Goal: Obtain resource: Obtain resource

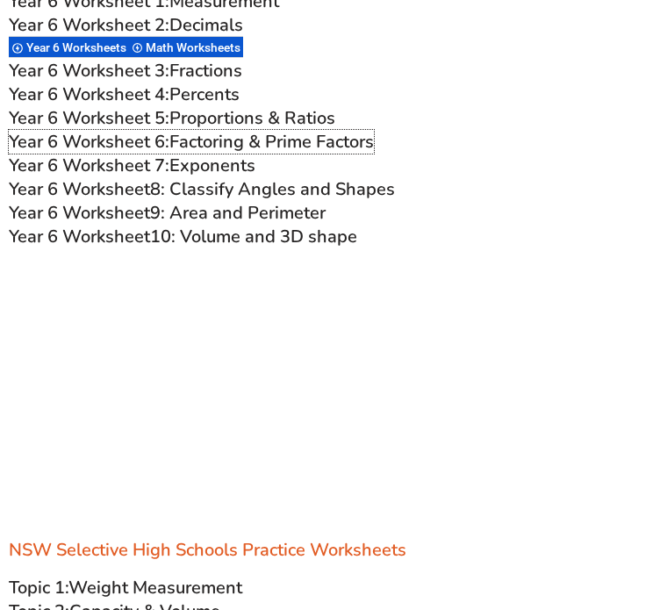
scroll to position [3439, 0]
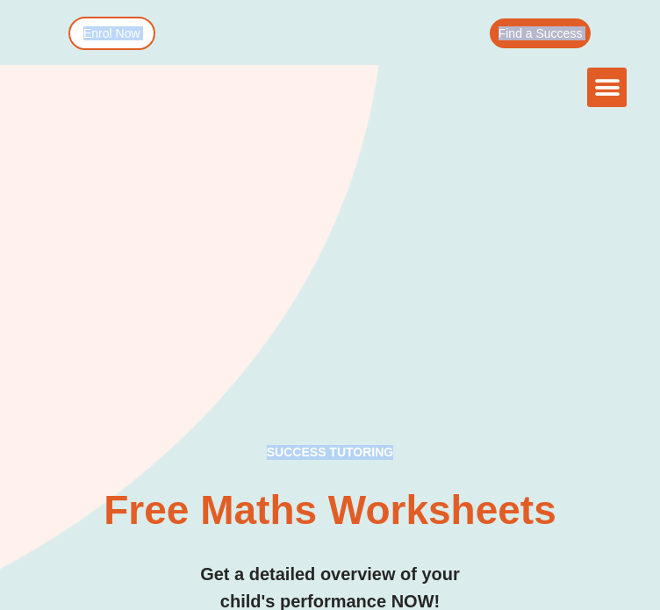
click at [0, 0] on span at bounding box center [0, 0] width 0 height 0
click at [465, 445] on div "SUCCESS TUTORING​ Free Maths Worksheets​ Get a detailed overview of your child'…" at bounding box center [330, 530] width 594 height 170
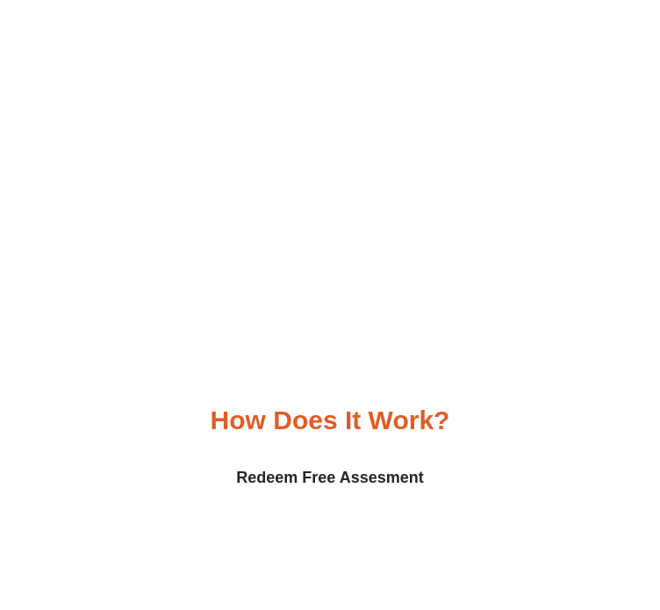
scroll to position [5725, 0]
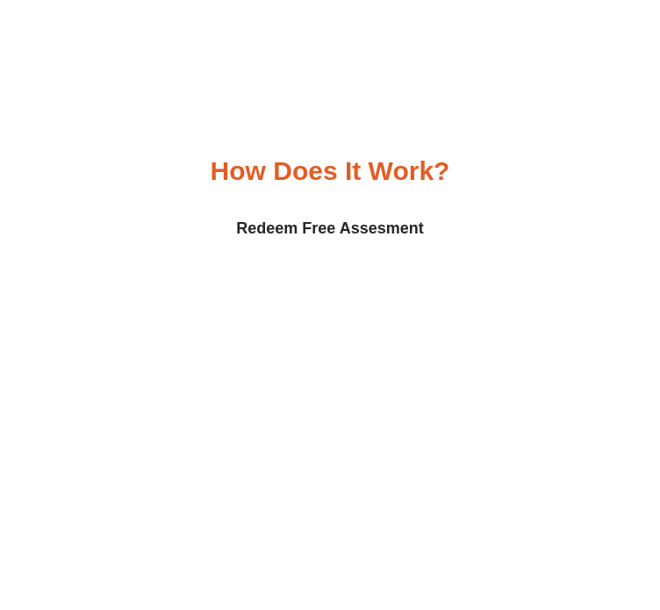
scroll to position [5971, 0]
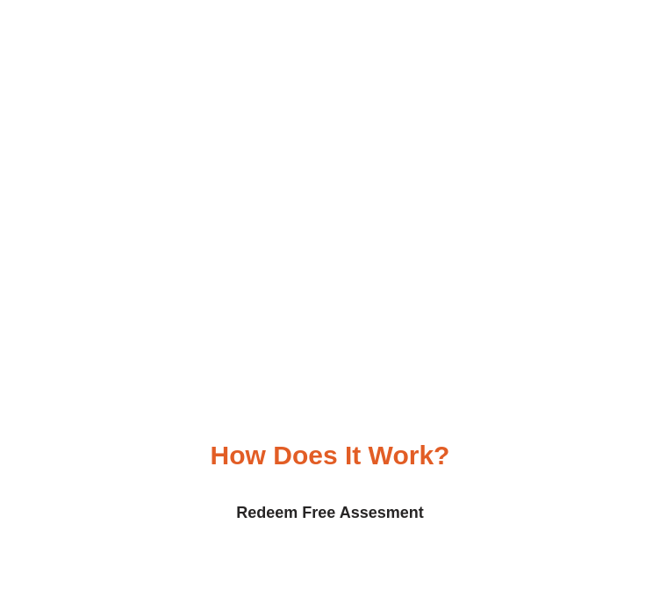
scroll to position [5655, 0]
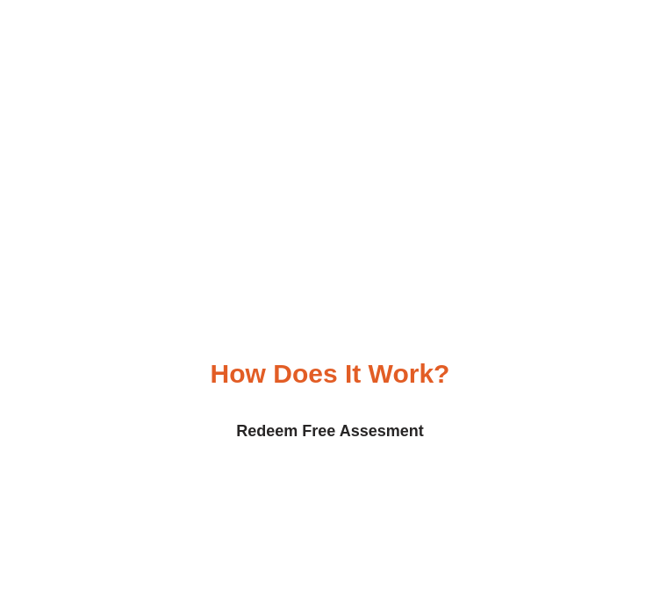
scroll to position [5760, 0]
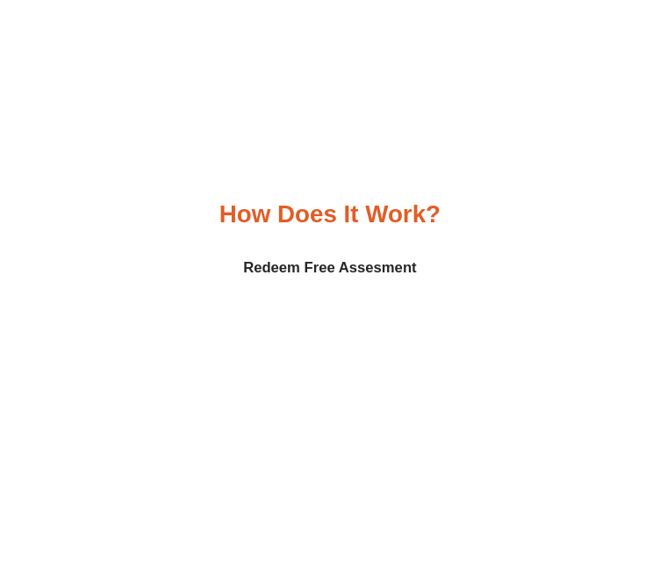
scroll to position [5796, 0]
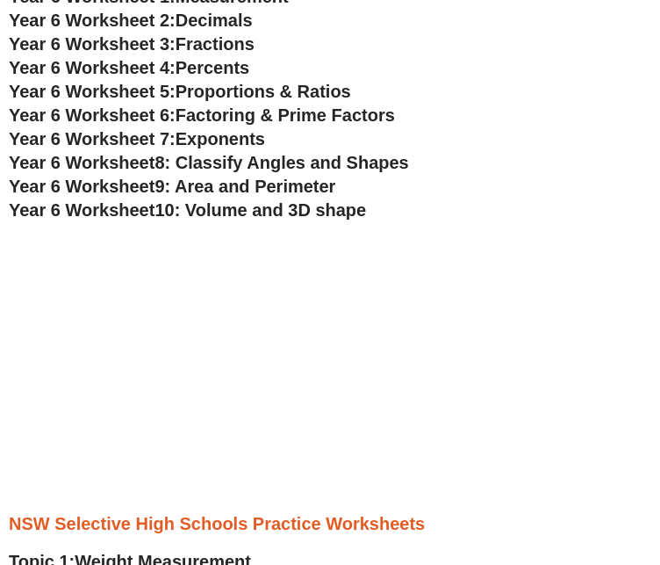
scroll to position [3758, 0]
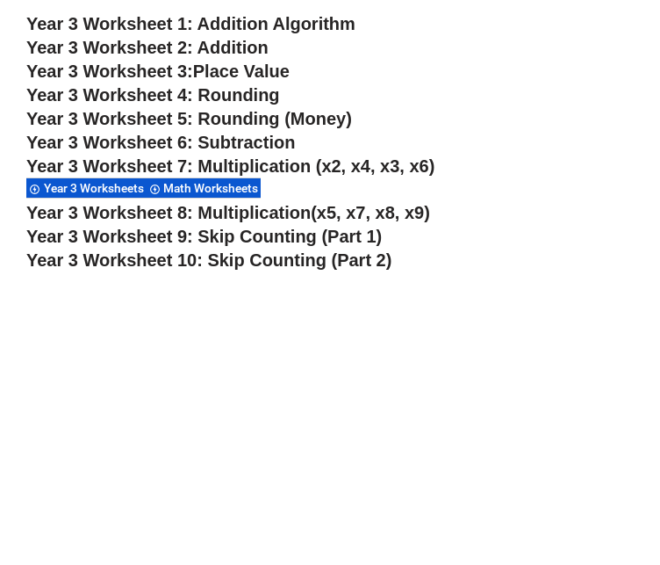
scroll to position [2494, 0]
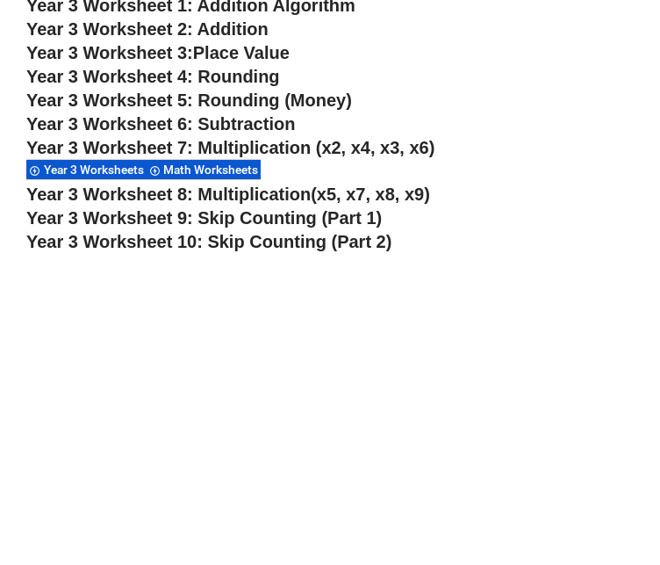
click at [242, 62] on span "Place Value" at bounding box center [241, 52] width 97 height 19
click at [257, 227] on span "Year 3 Worksheet 9: Skip Counting (Part 1)" at bounding box center [204, 217] width 356 height 19
click at [256, 15] on link "Year 3 Worksheet 1: Addition Algorithm" at bounding box center [190, 5] width 329 height 19
